Goal: Transaction & Acquisition: Purchase product/service

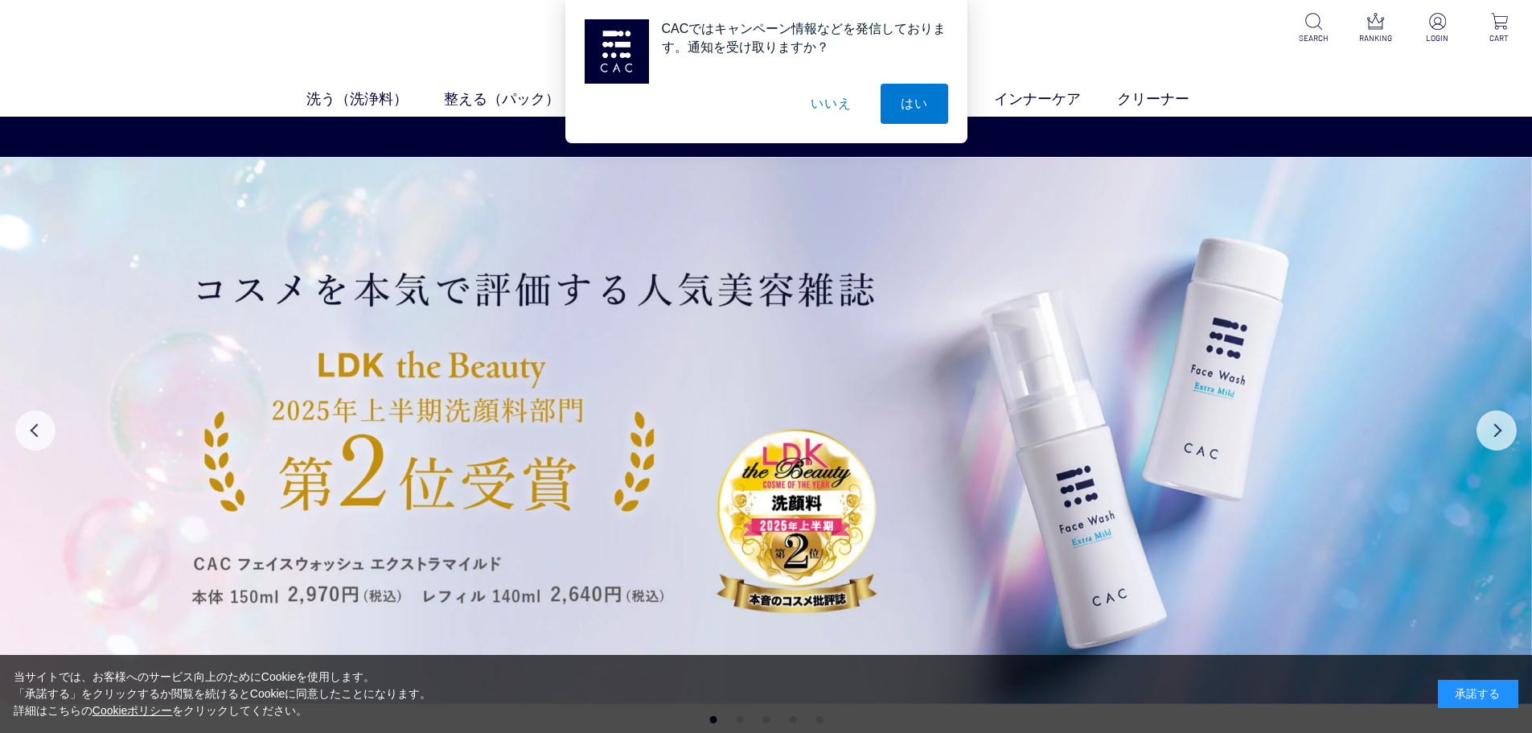
click at [836, 103] on button "いいえ" at bounding box center [830, 104] width 80 height 40
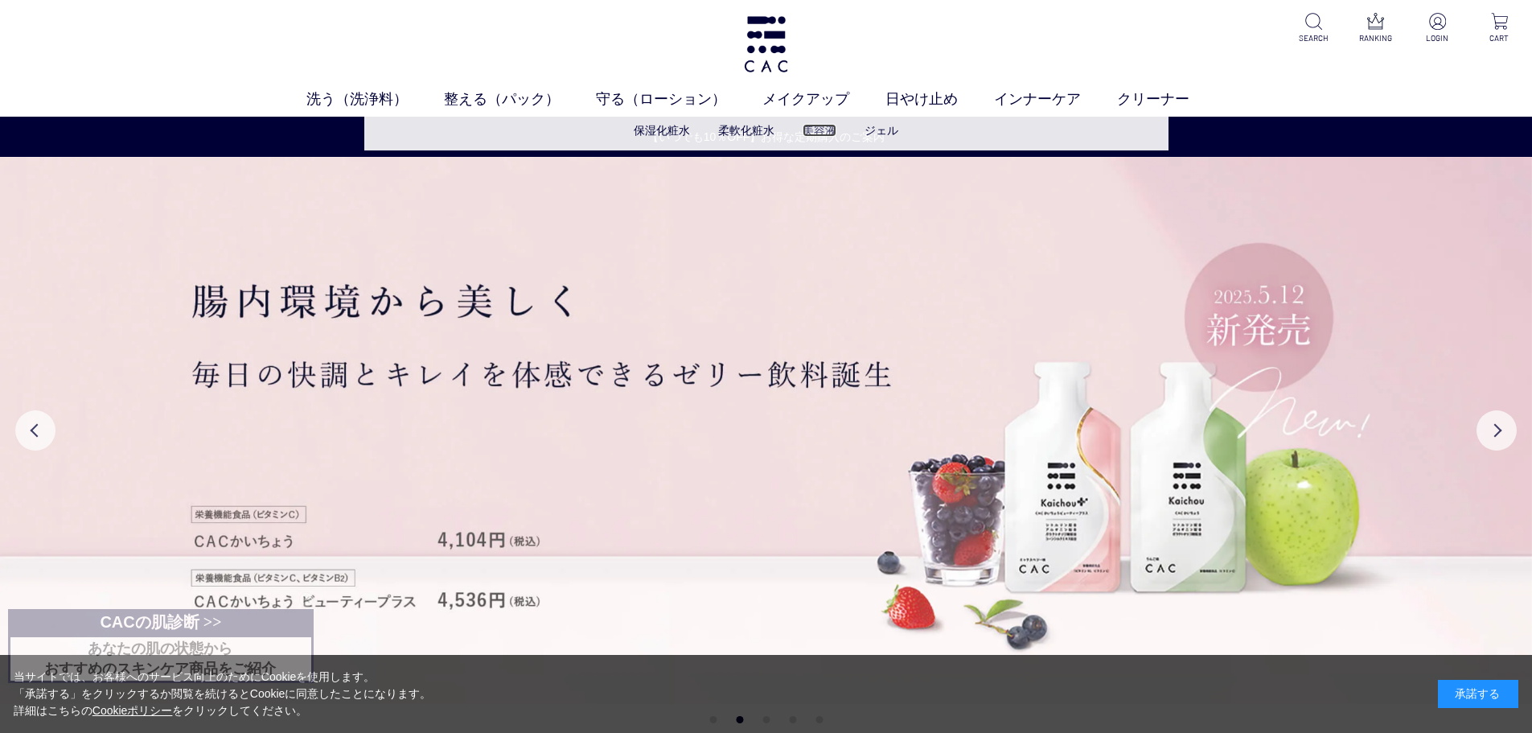
click at [815, 133] on link "美容液" at bounding box center [820, 130] width 34 height 13
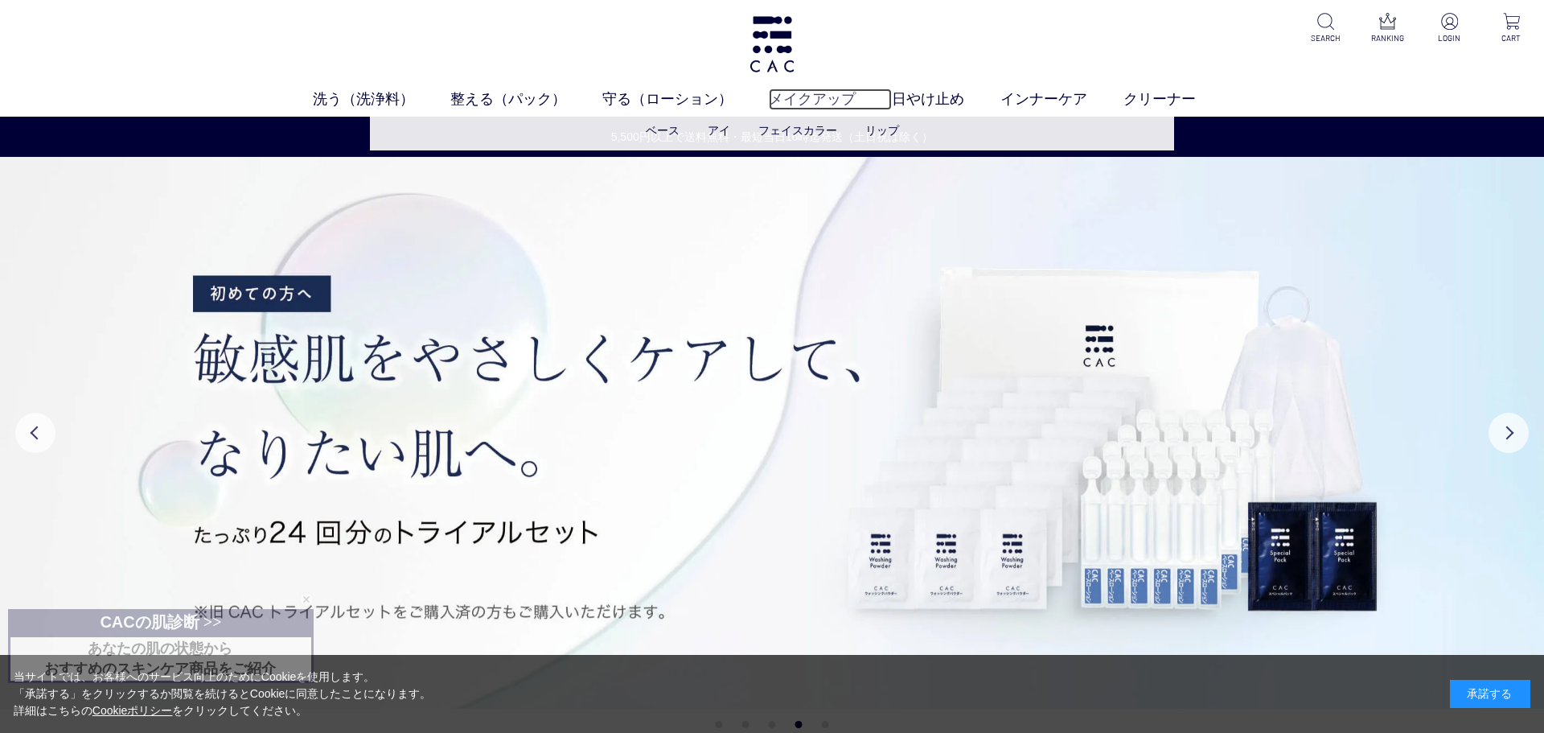
click at [797, 95] on link "メイクアップ" at bounding box center [830, 99] width 123 height 22
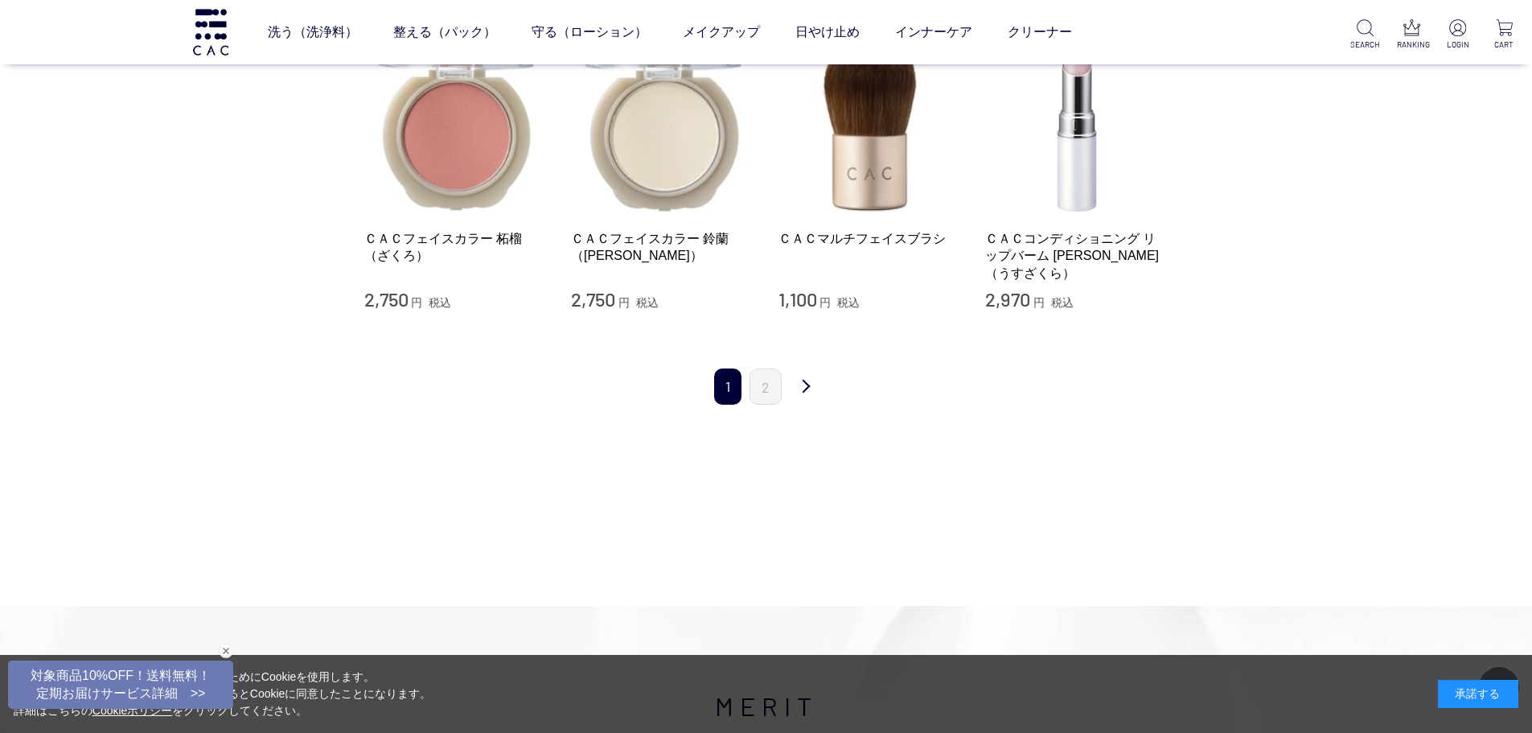
scroll to position [1769, 0]
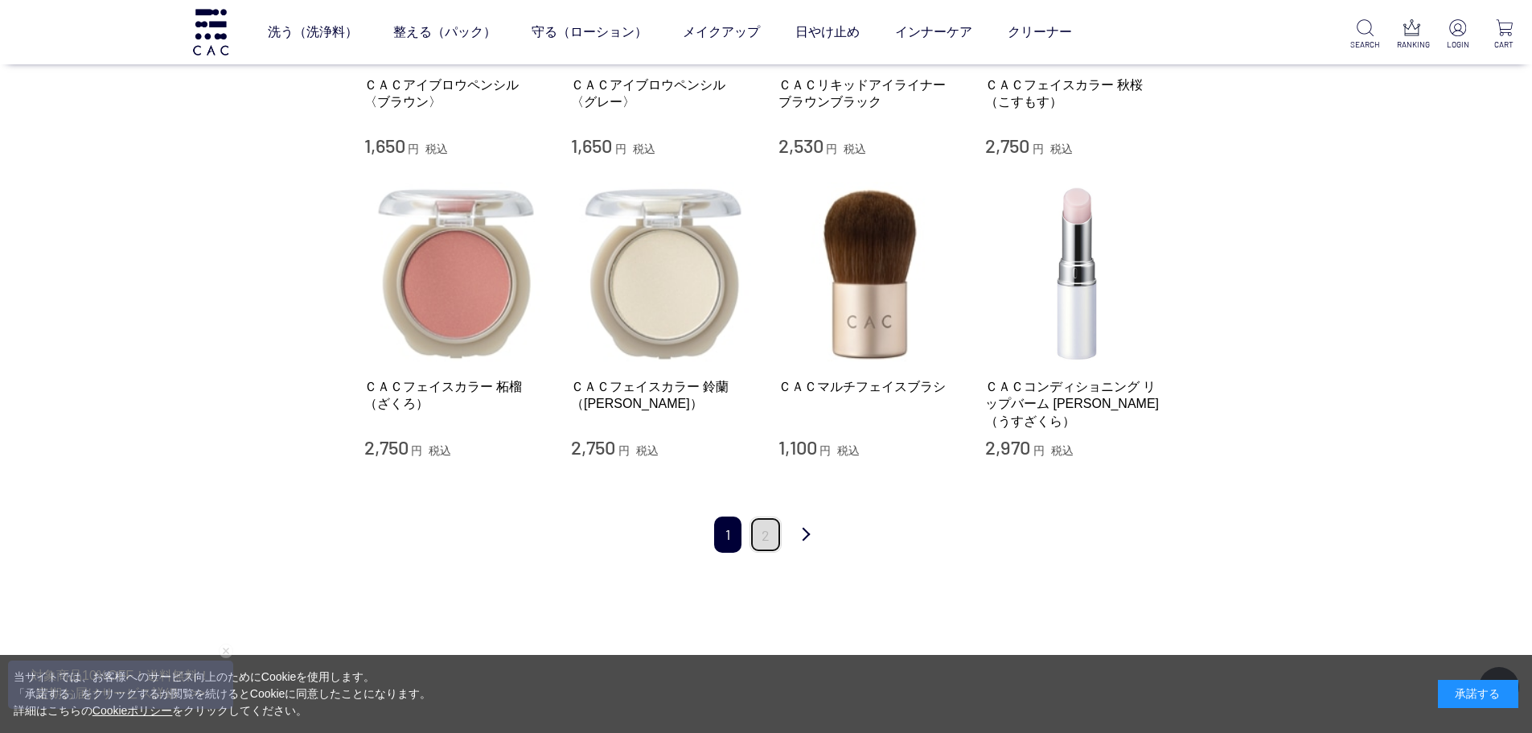
click at [776, 519] on link "2" at bounding box center [765, 534] width 32 height 36
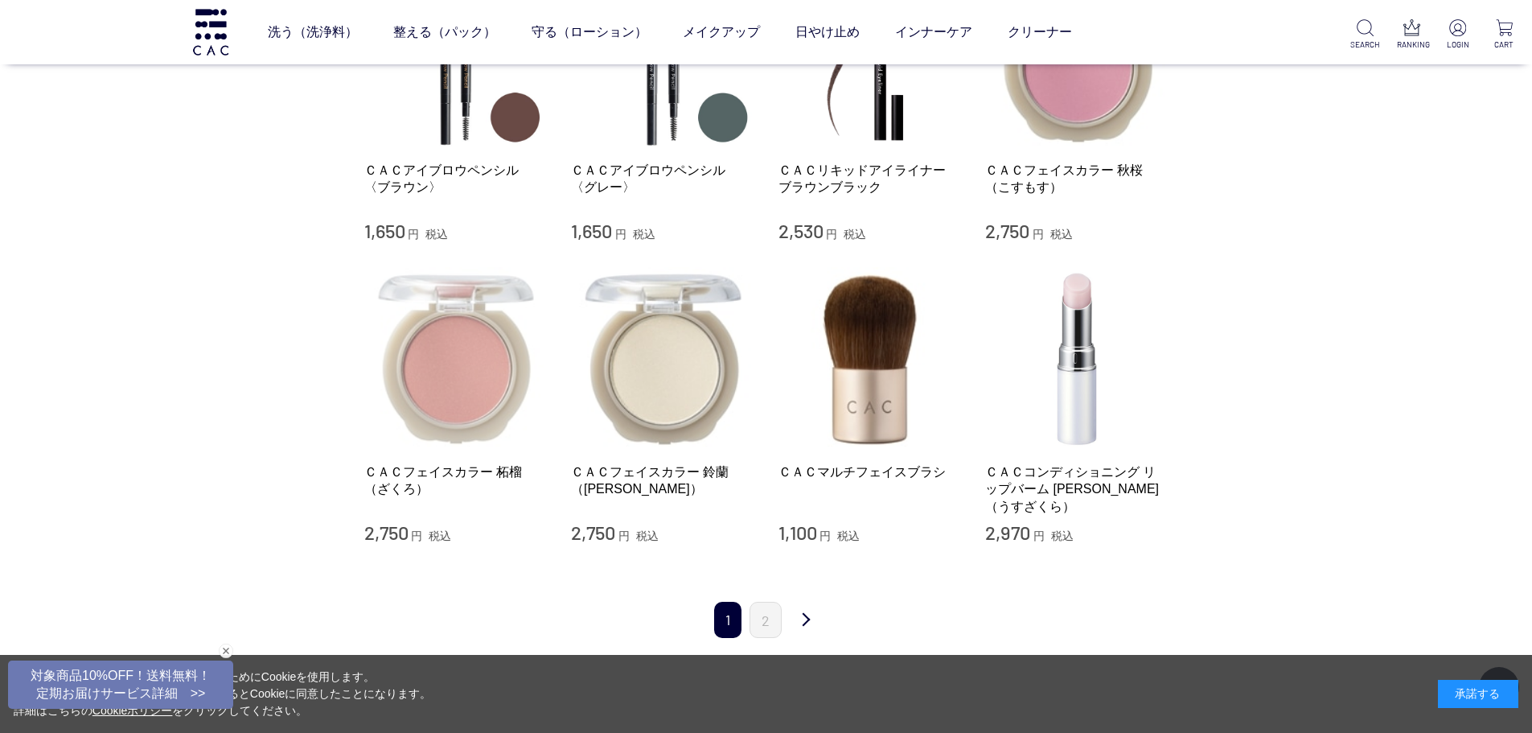
scroll to position [1689, 0]
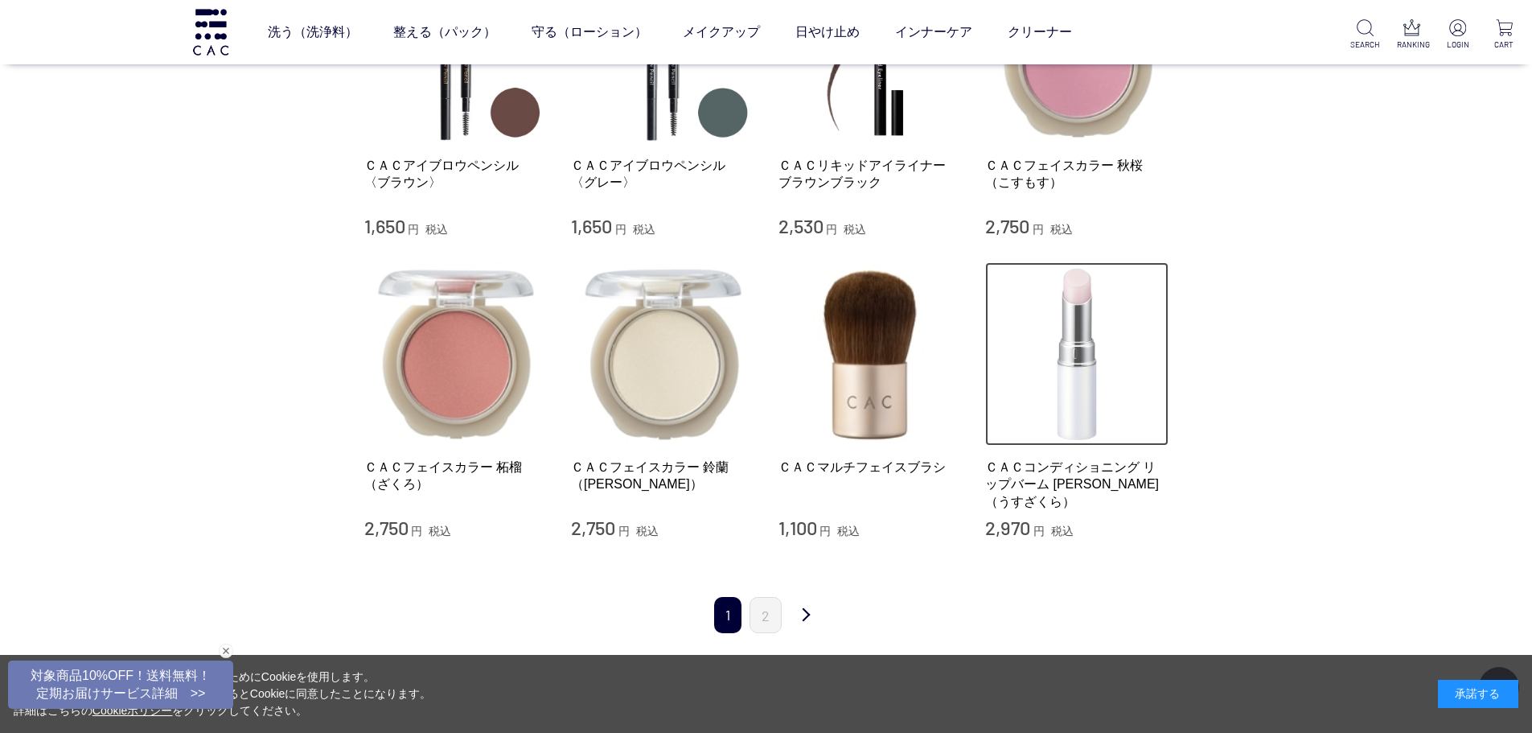
click at [1093, 358] on img at bounding box center [1076, 353] width 183 height 183
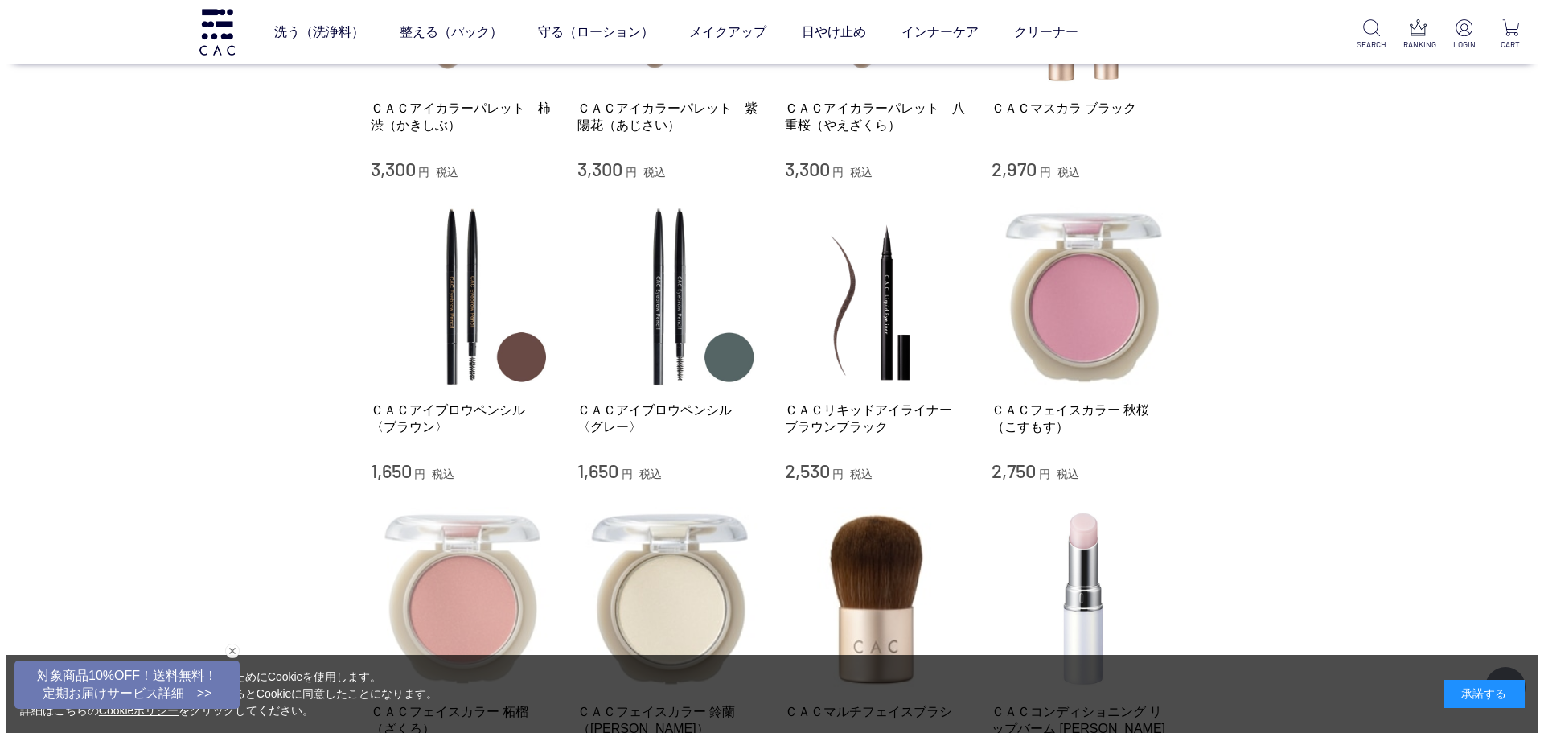
scroll to position [1206, 0]
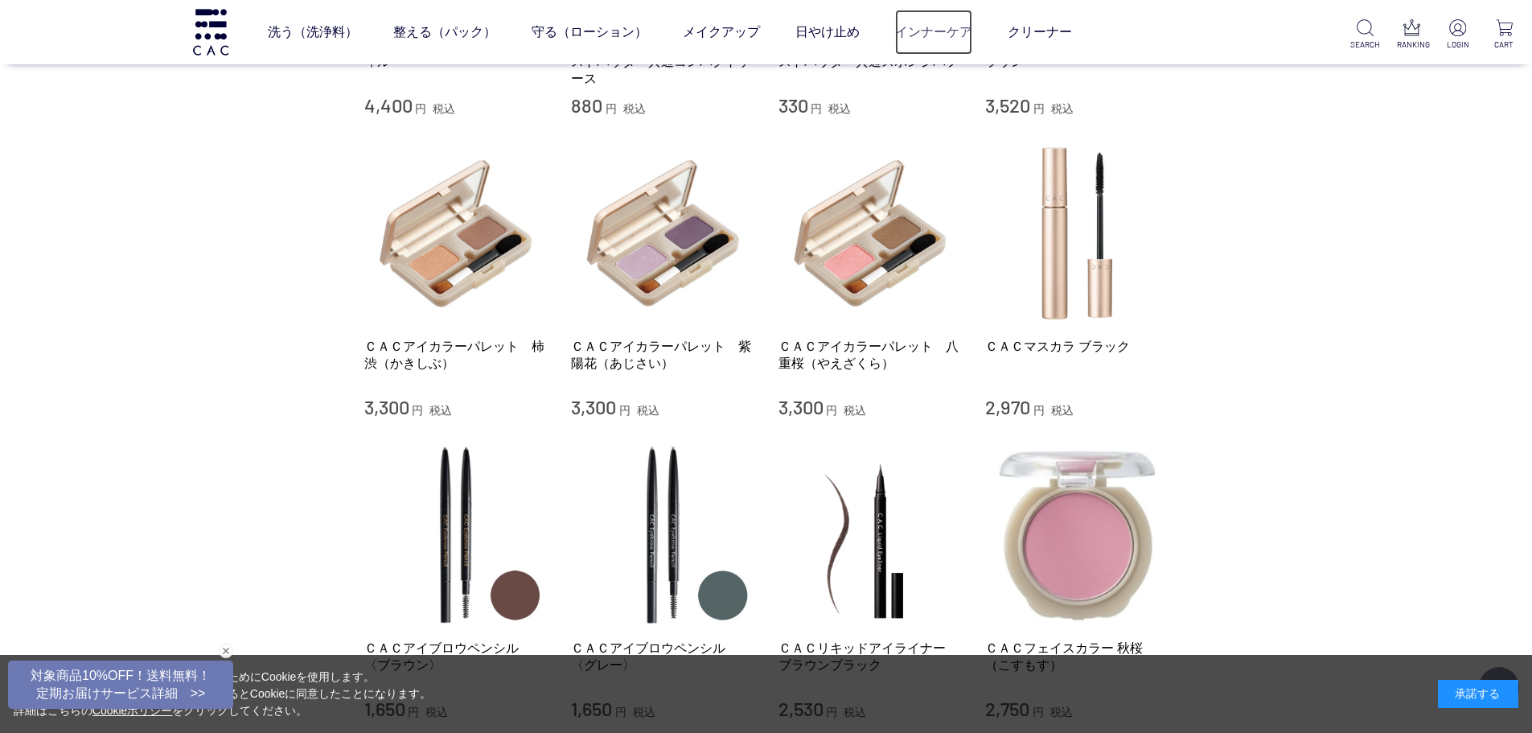
click at [929, 39] on link "インナーケア" at bounding box center [933, 32] width 77 height 45
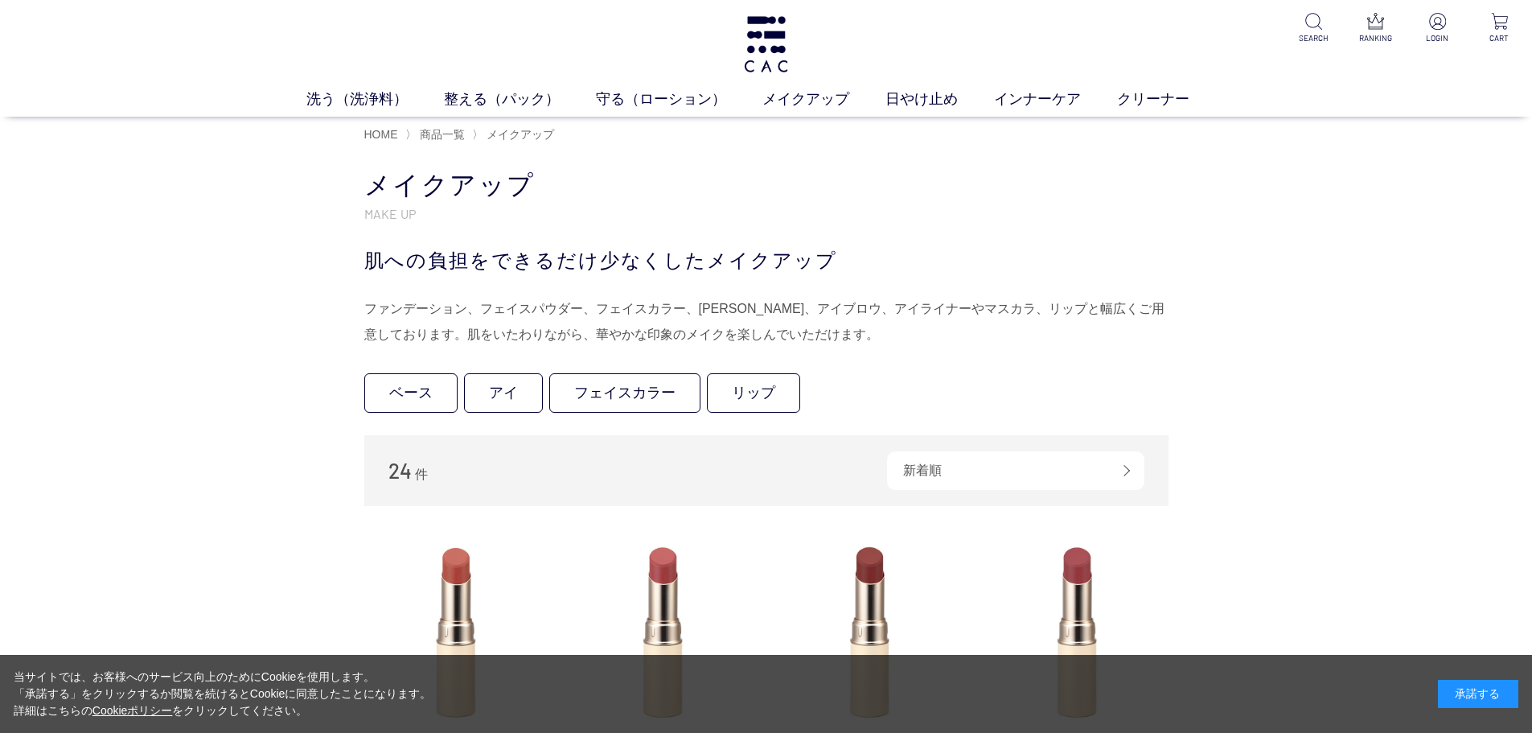
scroll to position [322, 0]
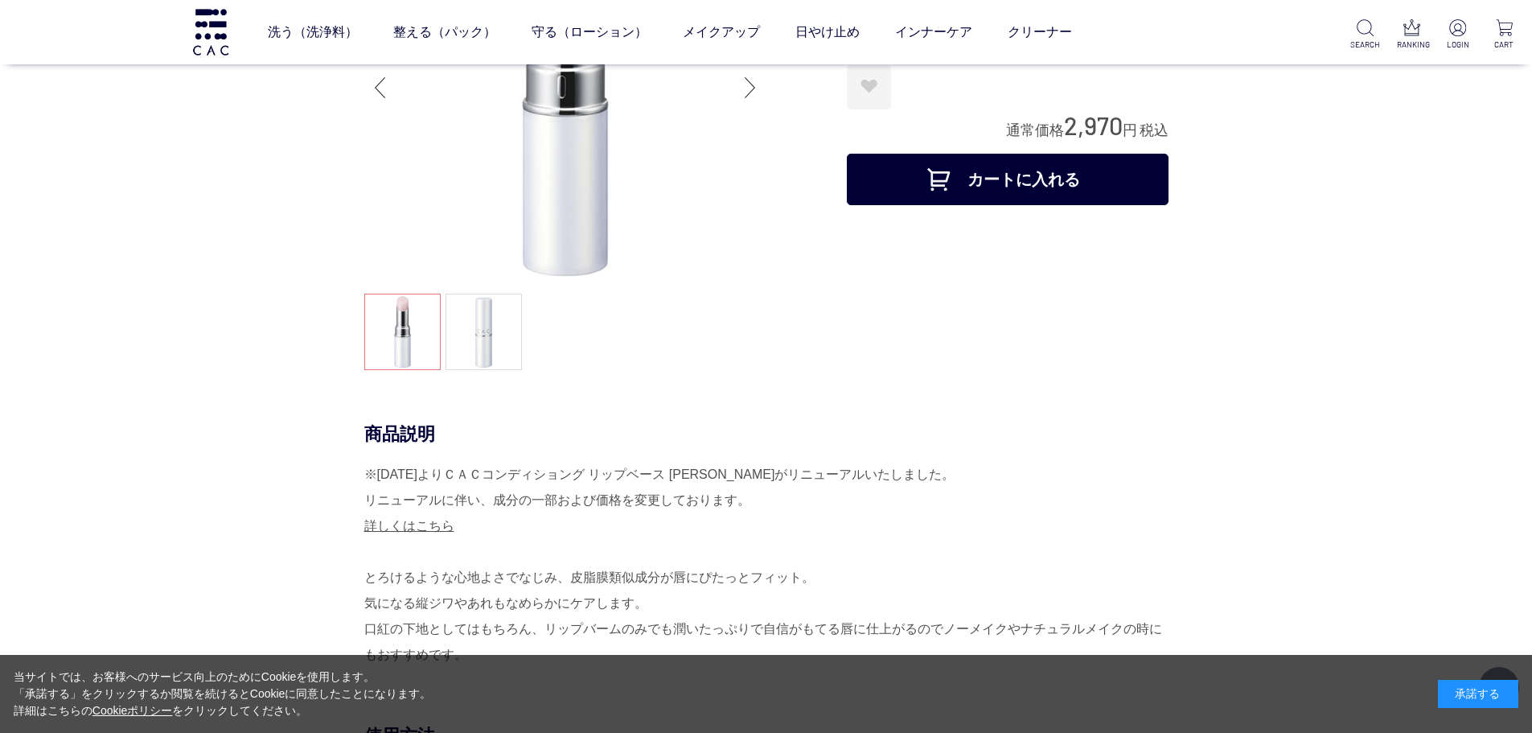
scroll to position [482, 0]
